Goal: Navigation & Orientation: Find specific page/section

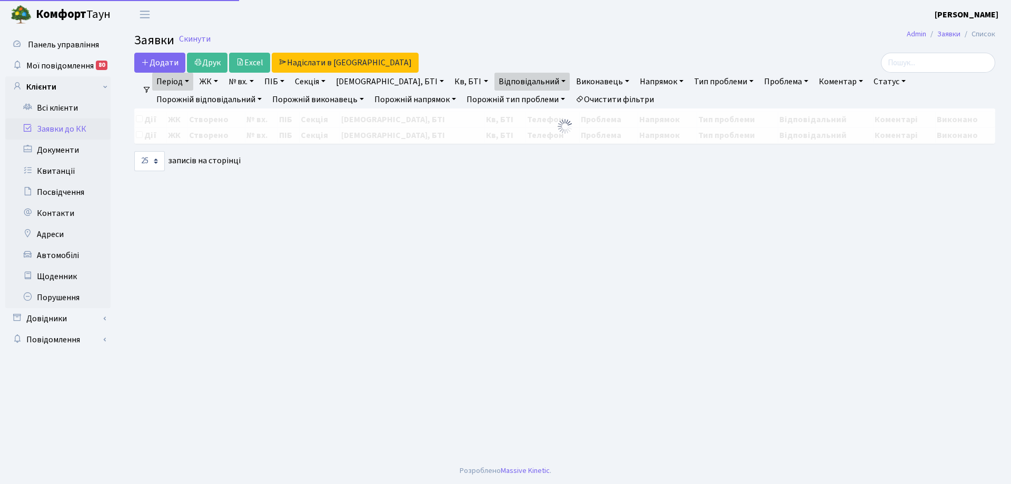
select select "25"
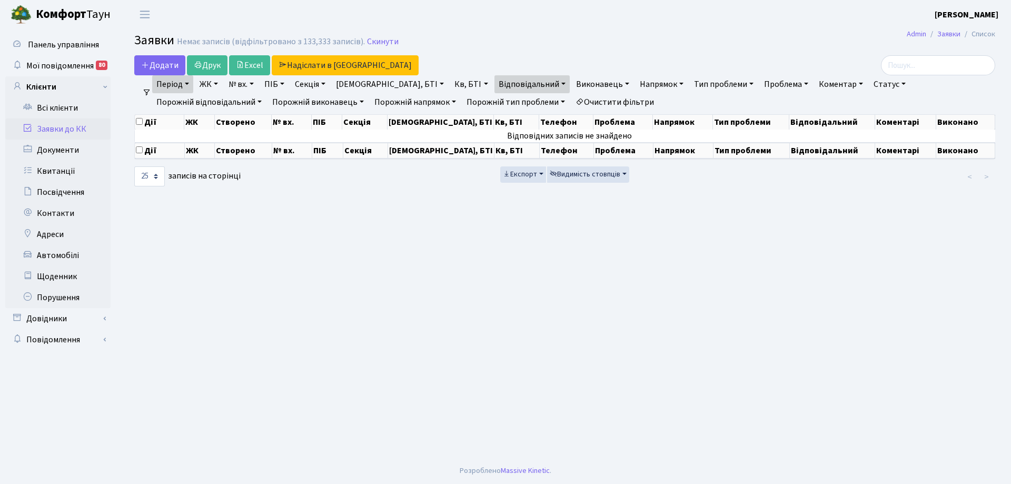
click at [191, 84] on link "Період" at bounding box center [172, 84] width 41 height 18
click at [494, 83] on link "Відповідальний" at bounding box center [531, 84] width 75 height 18
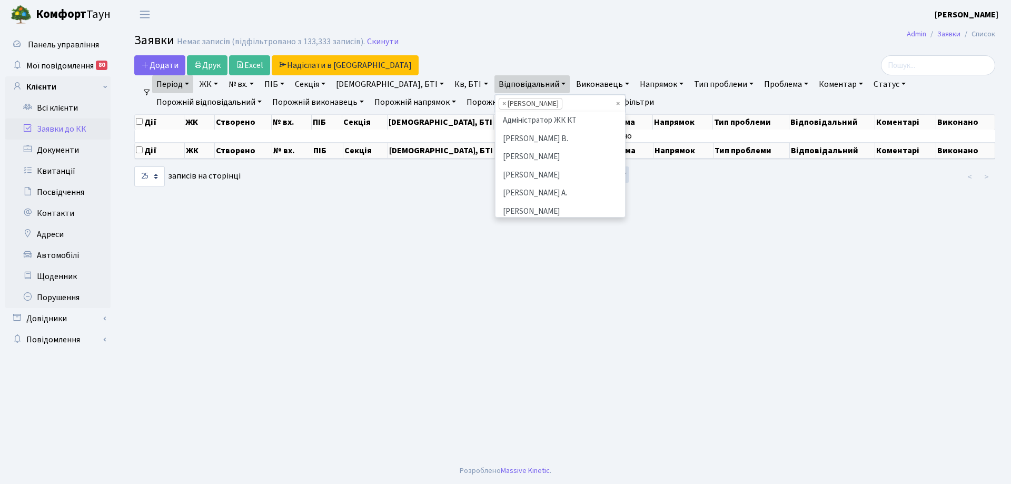
scroll to position [109, 0]
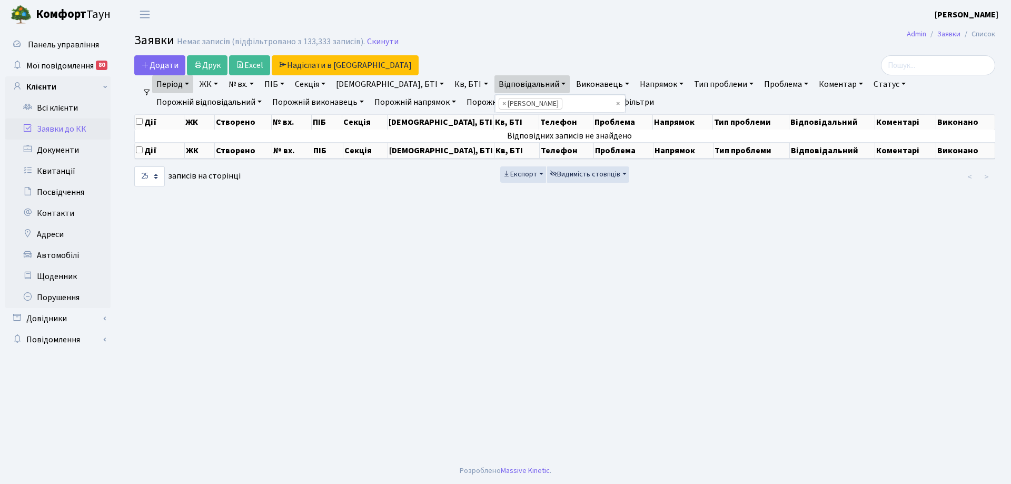
click at [494, 83] on link "Відповідальний" at bounding box center [531, 84] width 75 height 18
click at [572, 83] on link "Виконавець" at bounding box center [603, 84] width 62 height 18
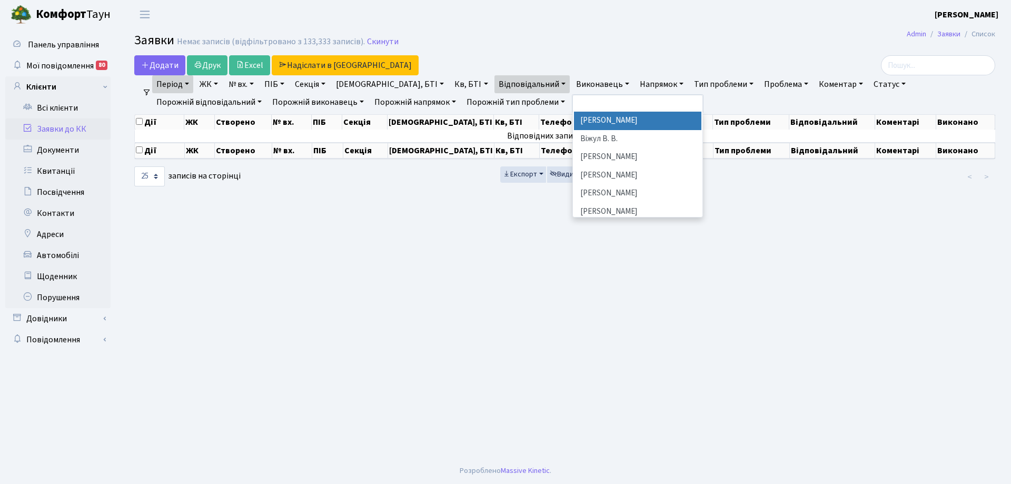
click at [572, 83] on link "Виконавець" at bounding box center [603, 84] width 62 height 18
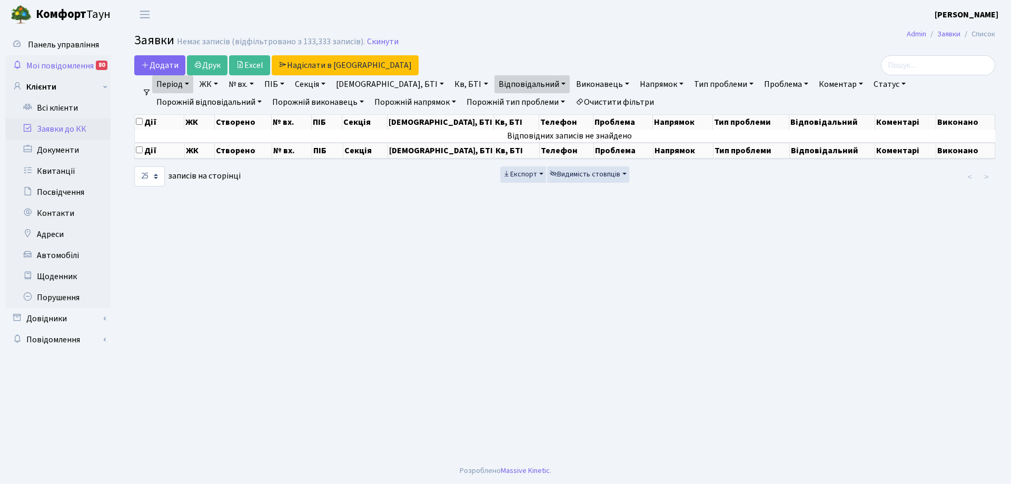
click at [102, 62] on div "80" at bounding box center [102, 65] width 12 height 9
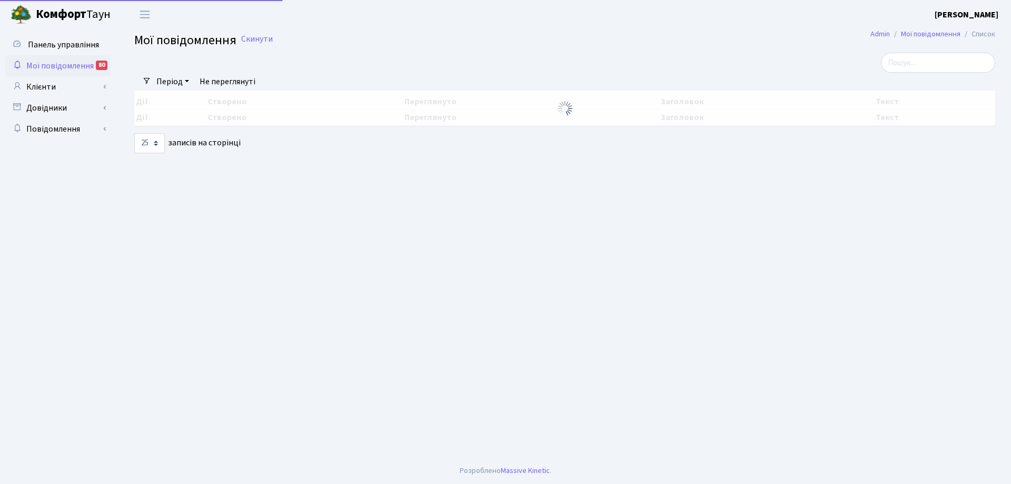
select select "25"
